Goal: Task Accomplishment & Management: Manage account settings

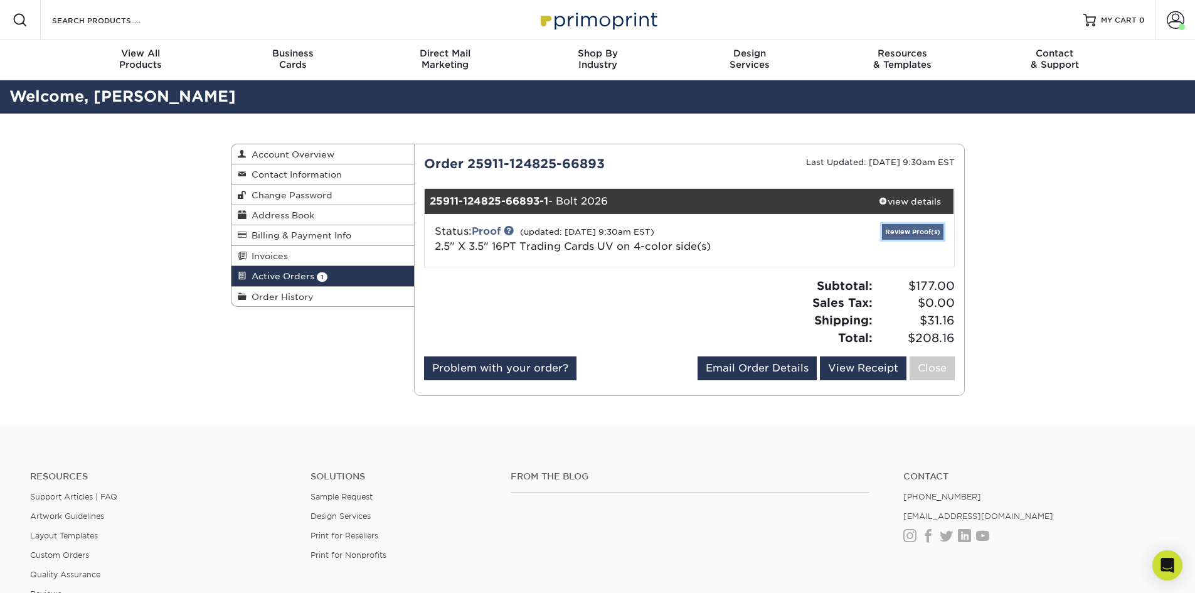
click at [913, 232] on link "Review Proof(s)" at bounding box center [912, 232] width 61 height 16
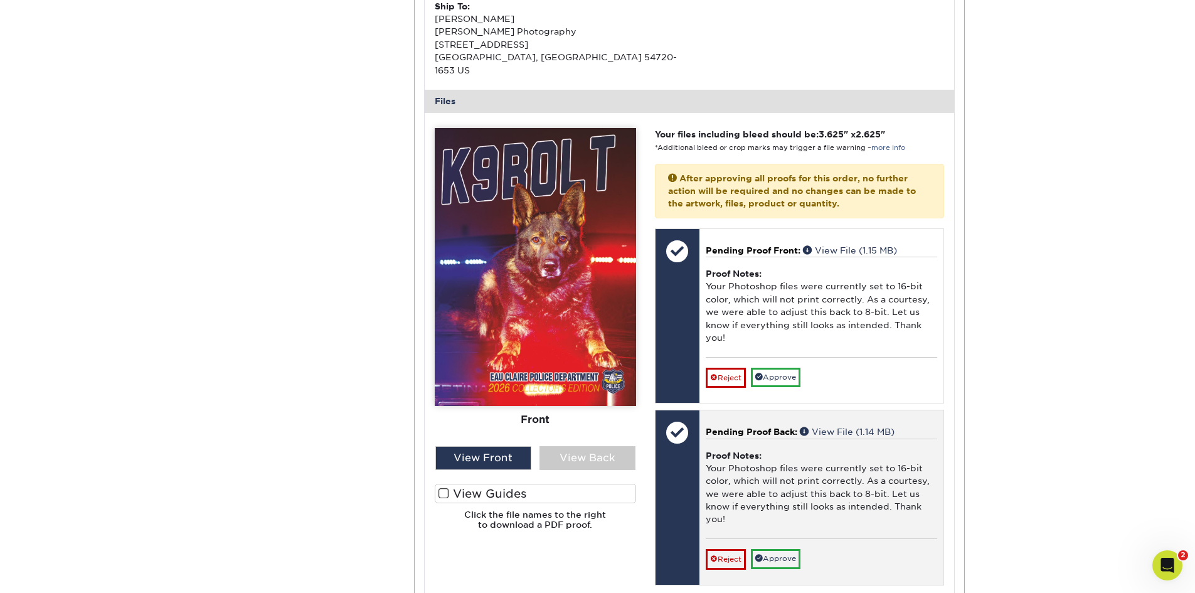
scroll to position [439, 0]
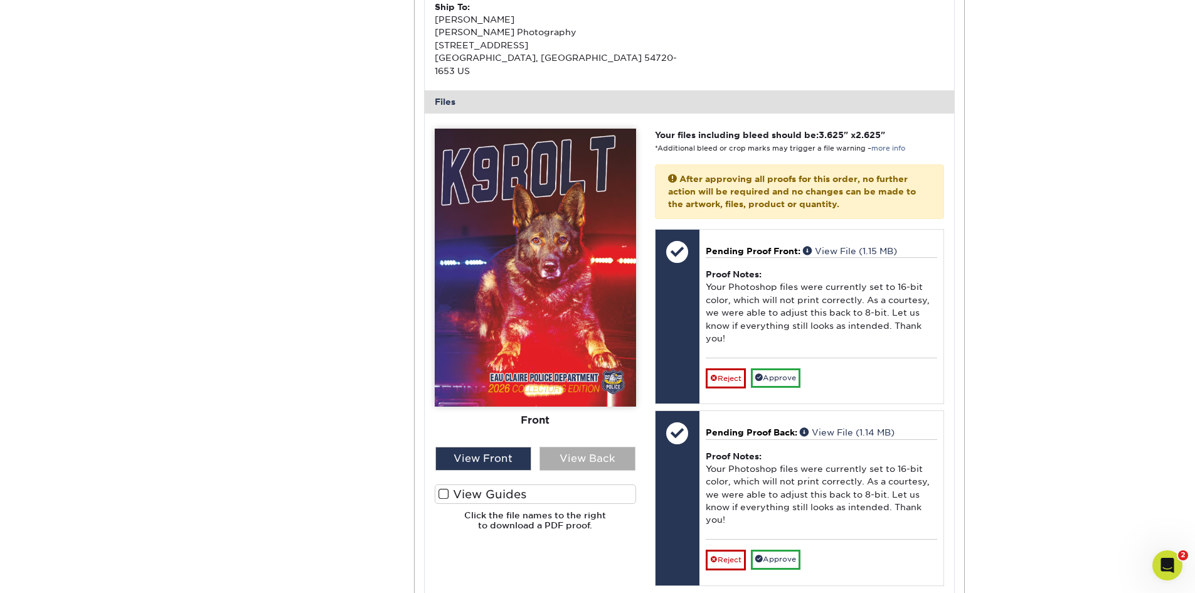
click at [597, 447] on div "View Back" at bounding box center [588, 459] width 96 height 24
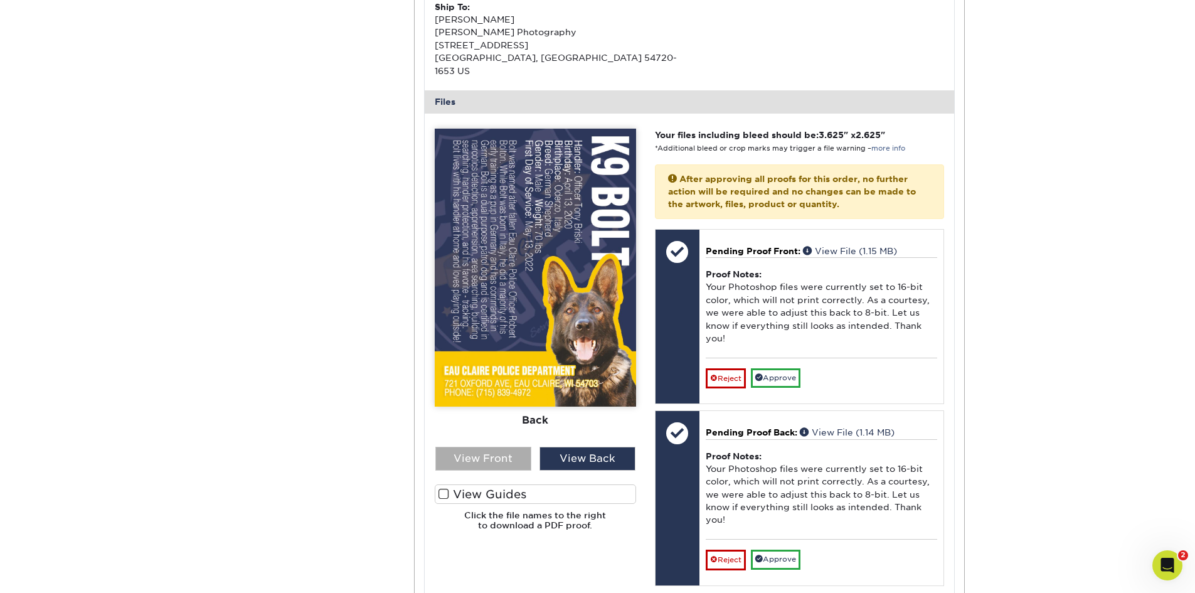
click at [481, 447] on div "View Front" at bounding box center [483, 459] width 96 height 24
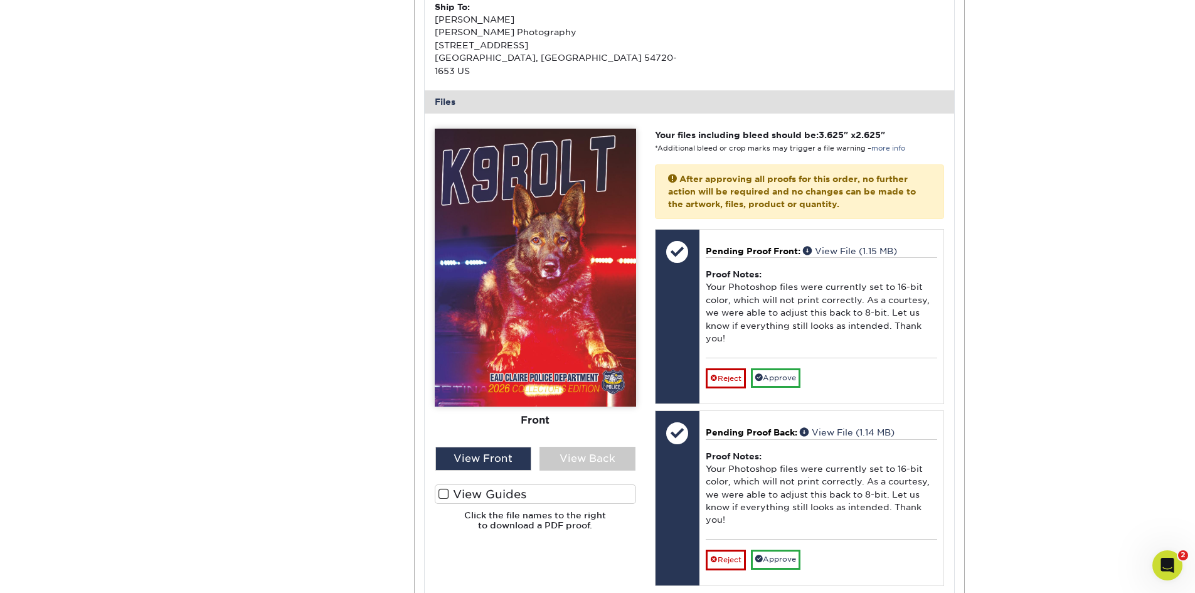
click at [442, 488] on span at bounding box center [444, 494] width 11 height 12
click at [0, 0] on input "View Guides" at bounding box center [0, 0] width 0 height 0
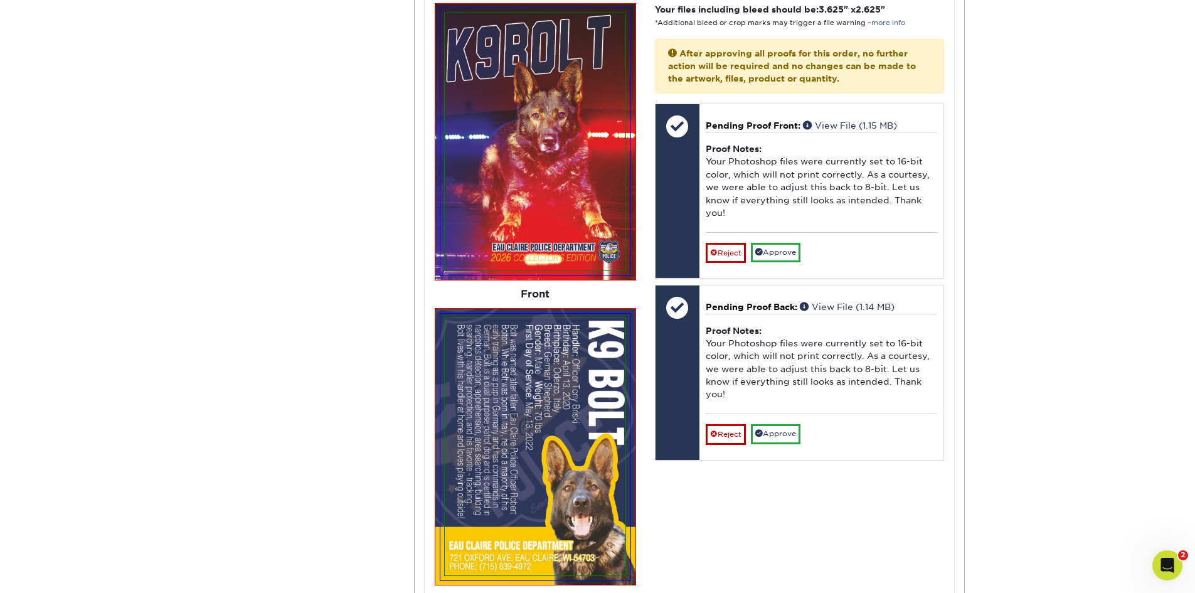
scroll to position [502, 0]
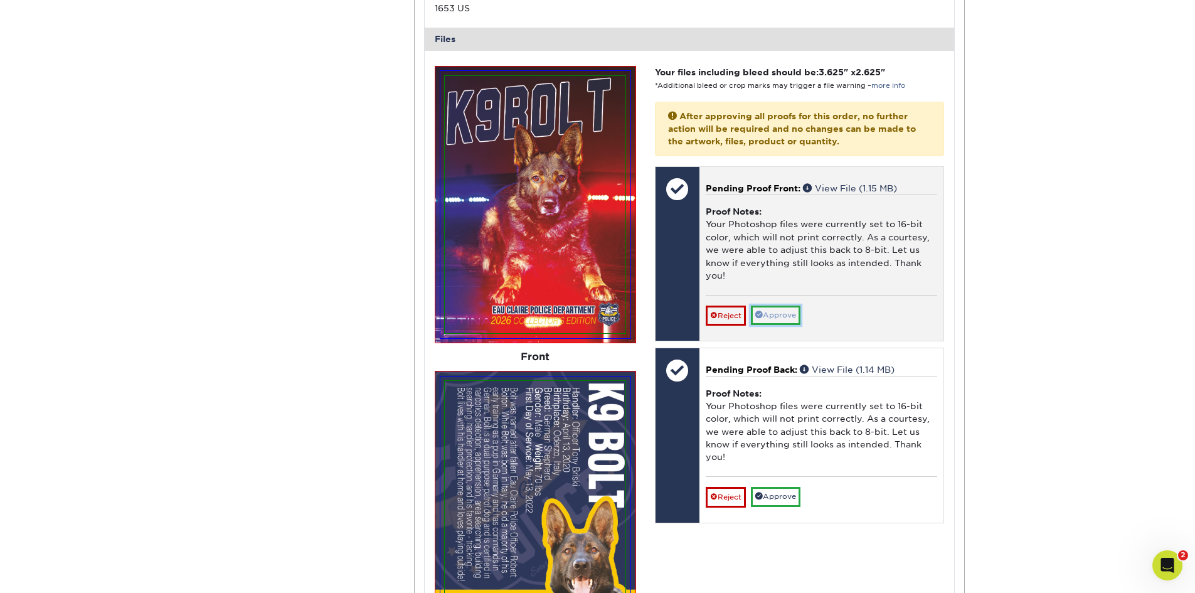
click at [787, 306] on link "Approve" at bounding box center [776, 315] width 50 height 19
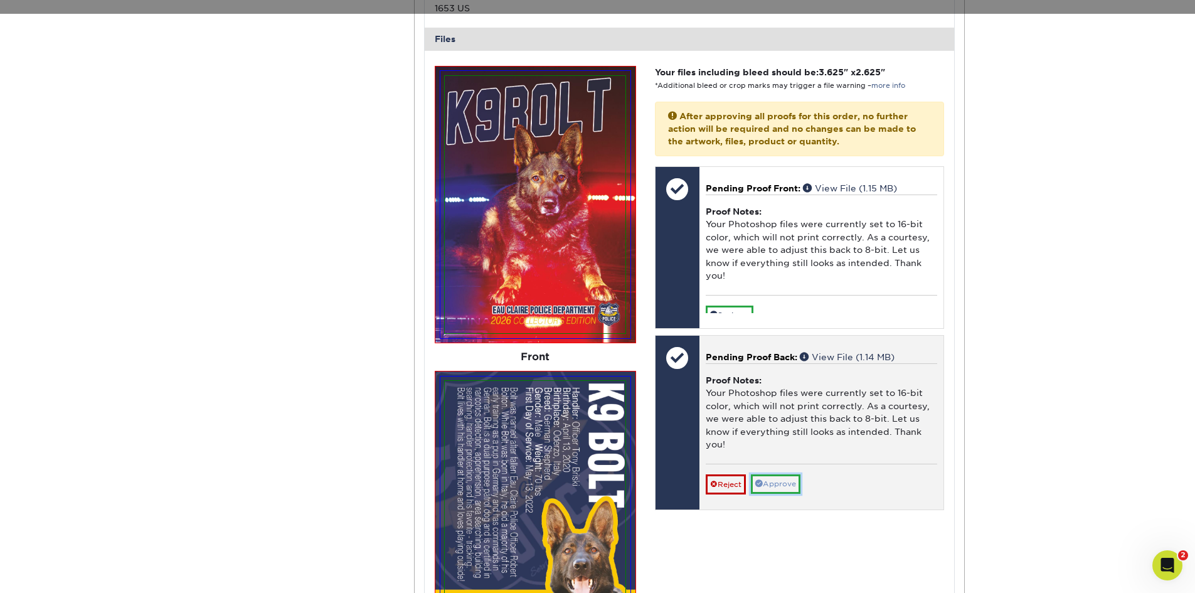
click at [781, 483] on div "Pending Proof Back: View File (1.14 MB) Proof Notes: Your Photoshop files were …" at bounding box center [822, 423] width 244 height 174
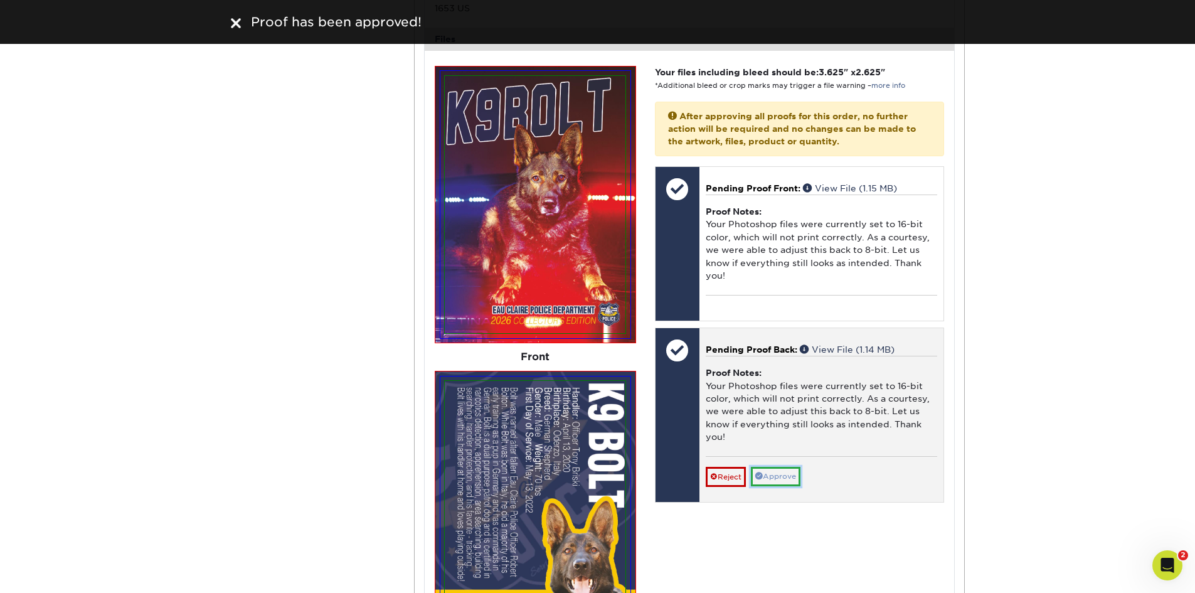
click at [783, 467] on link "Approve" at bounding box center [776, 476] width 50 height 19
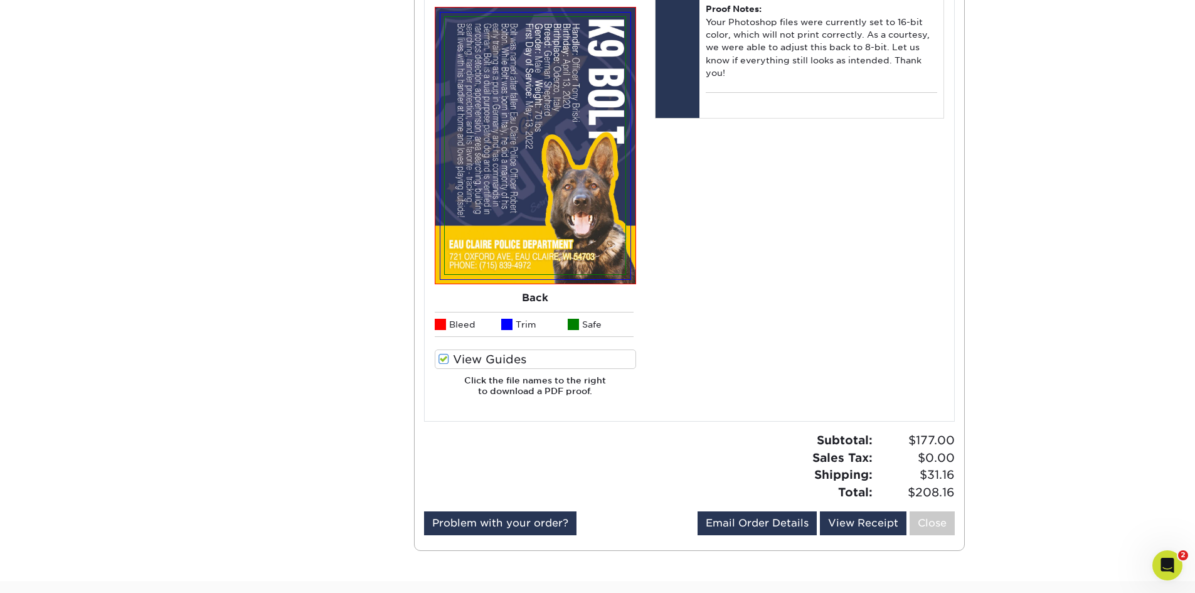
scroll to position [878, 0]
